Goal: Task Accomplishment & Management: Complete application form

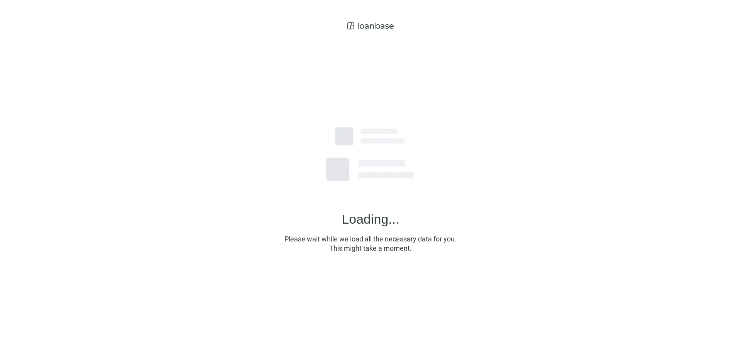
drag, startPoint x: 480, startPoint y: 128, endPoint x: 285, endPoint y: 100, distance: 197.2
click at [285, 100] on img at bounding box center [370, 153] width 193 height 193
